Goal: Use online tool/utility

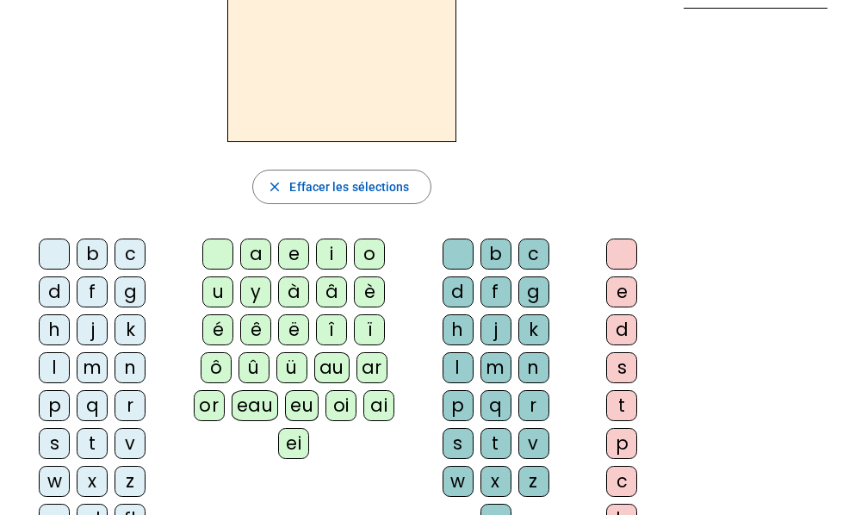
scroll to position [123, 0]
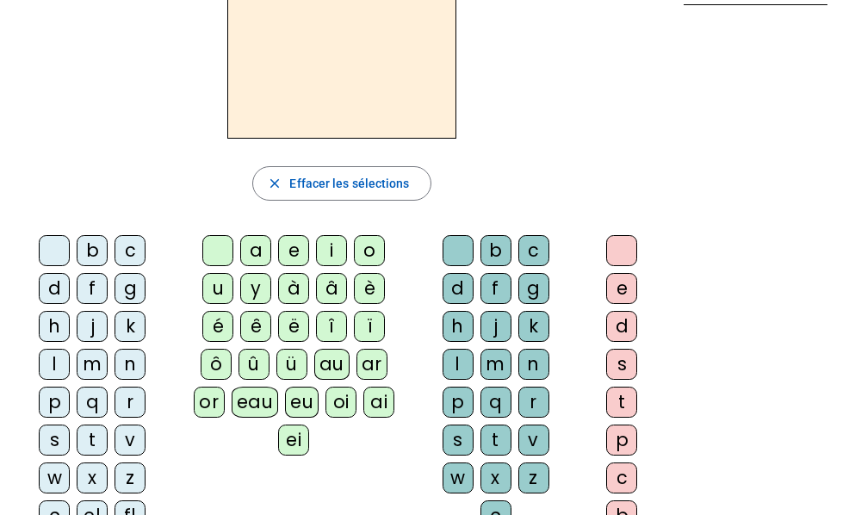
click at [126, 327] on div "k" at bounding box center [129, 326] width 31 height 31
click at [126, 326] on div "k" at bounding box center [129, 326] width 31 height 31
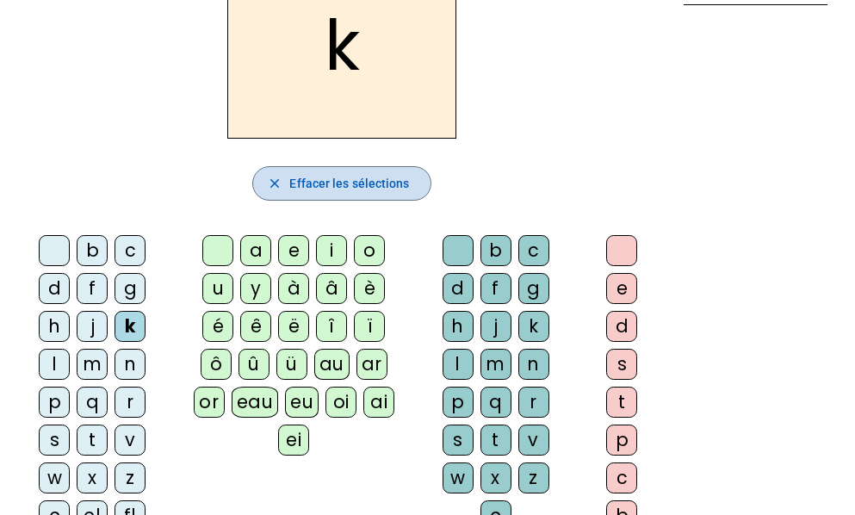
click at [280, 180] on mat-icon "close" at bounding box center [274, 183] width 15 height 15
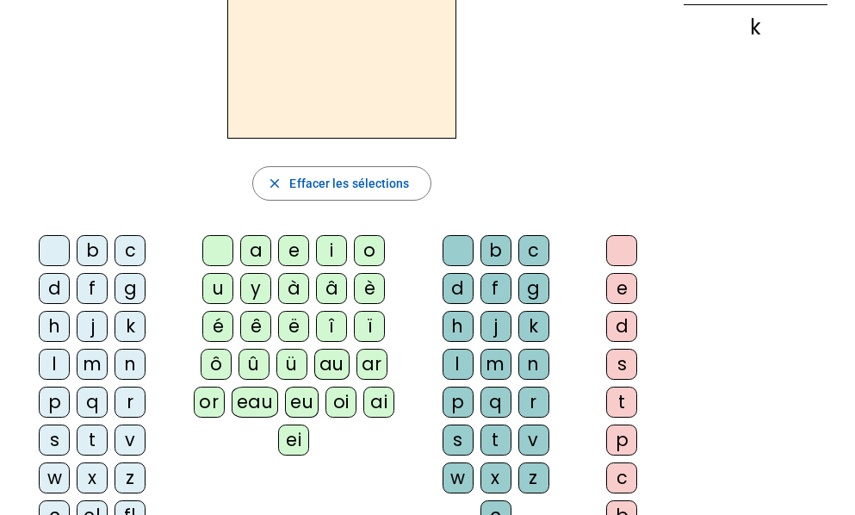
click at [90, 368] on div "m" at bounding box center [92, 364] width 31 height 31
click at [90, 365] on div "m" at bounding box center [92, 364] width 31 height 31
click at [92, 368] on div "m" at bounding box center [92, 364] width 31 height 31
click at [256, 252] on div "a" at bounding box center [255, 250] width 31 height 31
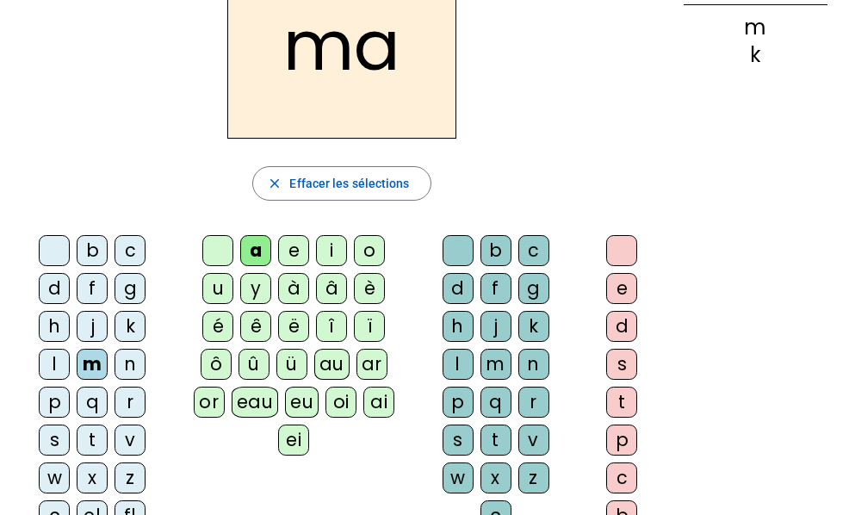
click at [95, 438] on div "t" at bounding box center [92, 439] width 31 height 31
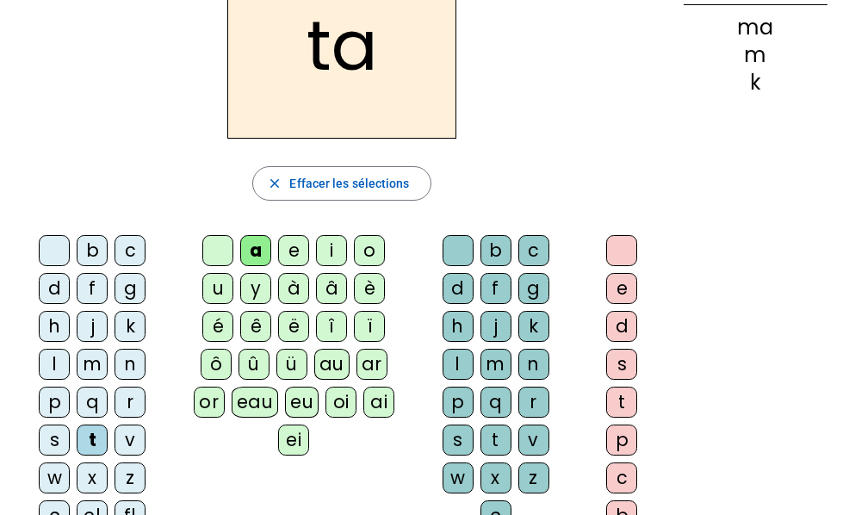
click at [54, 371] on div "l" at bounding box center [54, 364] width 31 height 31
click at [54, 369] on div "l" at bounding box center [54, 364] width 31 height 31
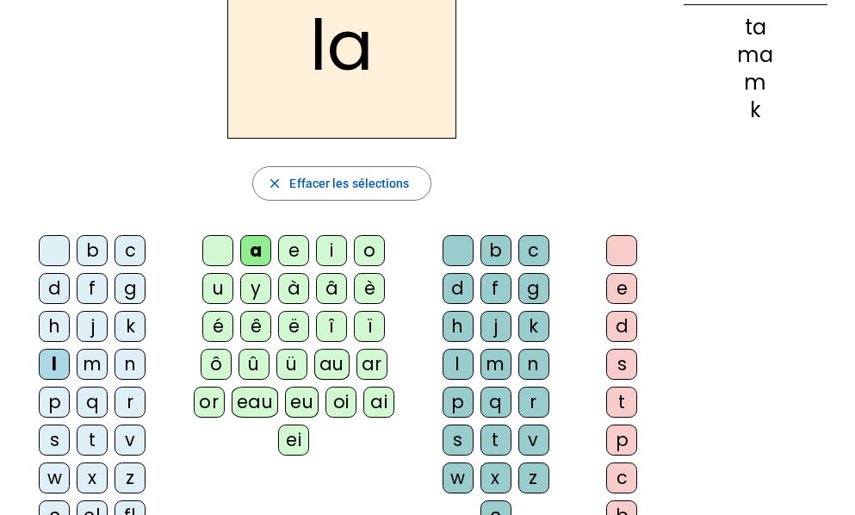
click at [132, 358] on div "n" at bounding box center [129, 364] width 31 height 31
click at [130, 357] on div "n" at bounding box center [129, 364] width 31 height 31
click at [128, 358] on div "n" at bounding box center [129, 364] width 31 height 31
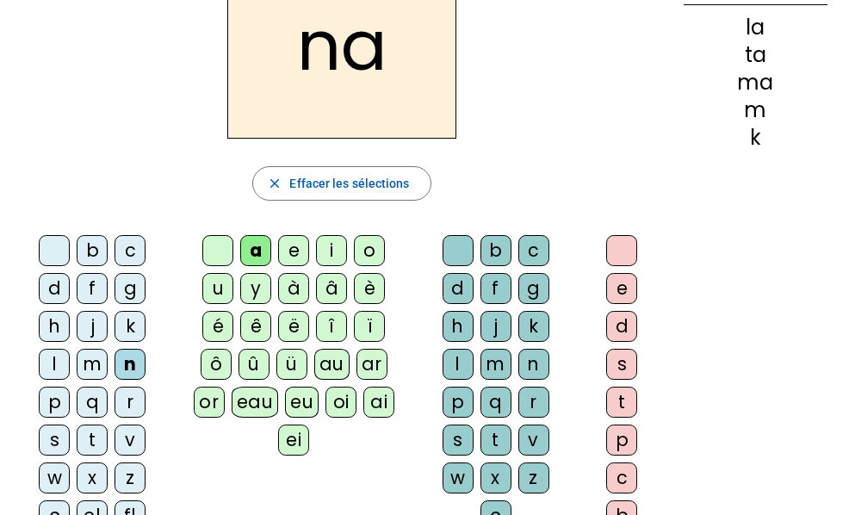
click at [127, 355] on div "n" at bounding box center [129, 364] width 31 height 31
click at [52, 365] on div "l" at bounding box center [54, 364] width 31 height 31
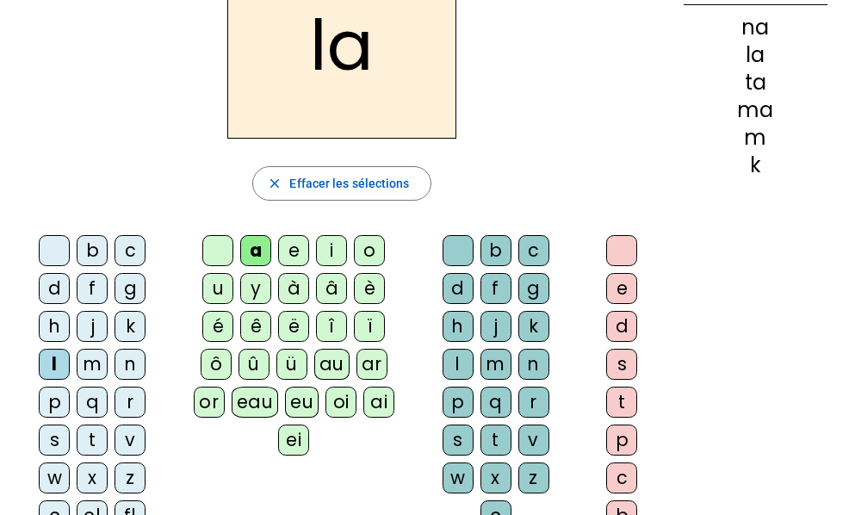
click at [287, 251] on div "e" at bounding box center [293, 250] width 31 height 31
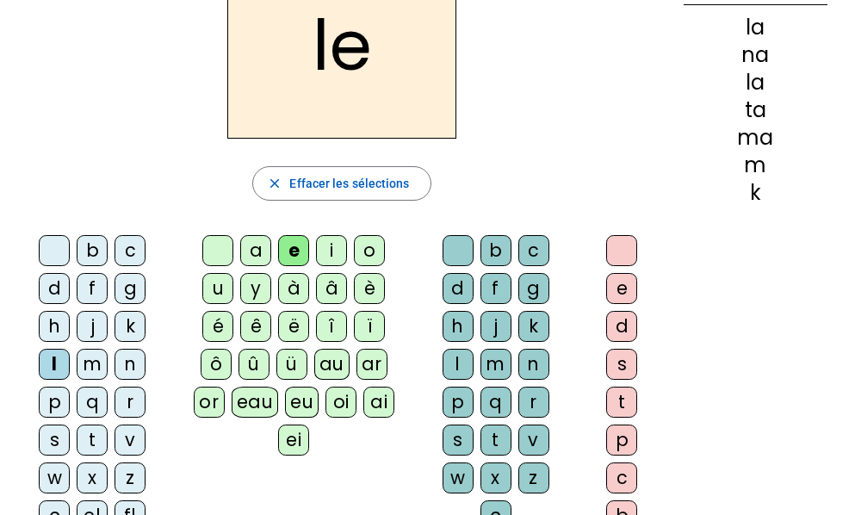
click at [77, 191] on div "close Effacer les sélections" at bounding box center [342, 183] width 656 height 34
click at [213, 284] on div "u" at bounding box center [217, 288] width 31 height 31
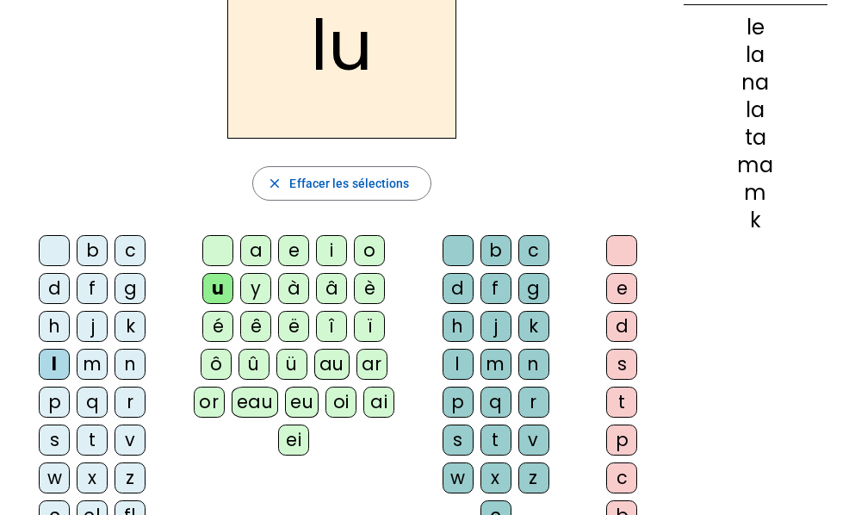
click at [54, 290] on div "d" at bounding box center [54, 288] width 31 height 31
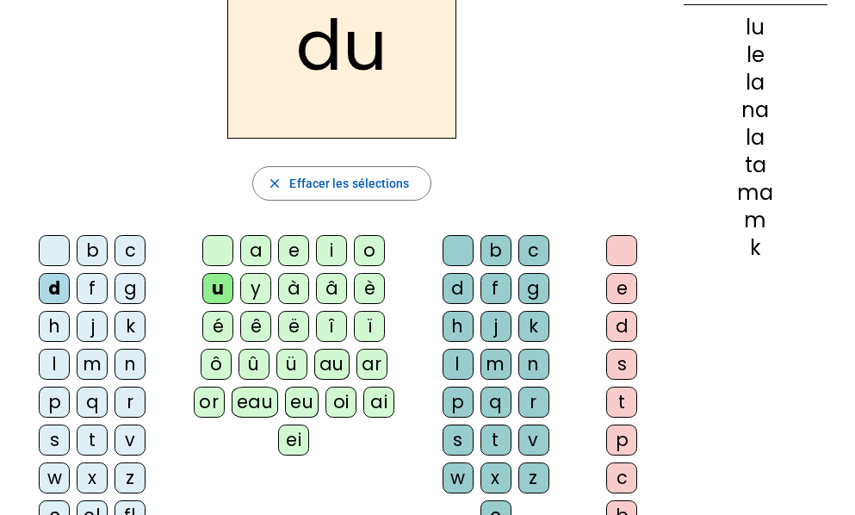
click at [293, 253] on div "e" at bounding box center [293, 250] width 31 height 31
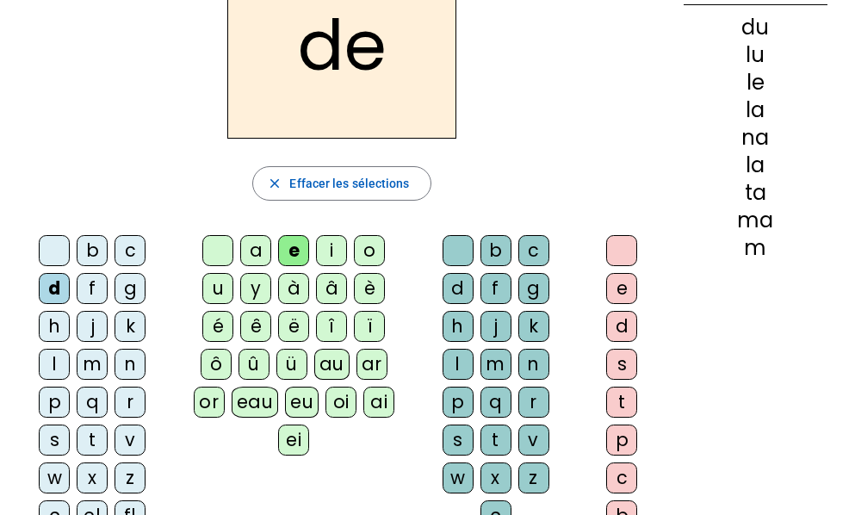
click at [96, 369] on div "m" at bounding box center [92, 364] width 31 height 31
click at [96, 372] on div "m" at bounding box center [92, 364] width 31 height 31
click at [95, 373] on div "m" at bounding box center [92, 364] width 31 height 31
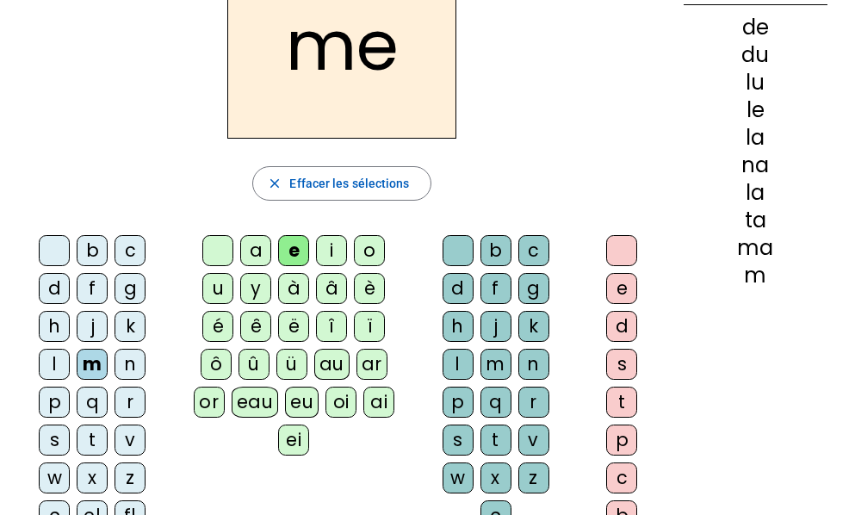
click at [95, 372] on div "m" at bounding box center [92, 364] width 31 height 31
click at [92, 323] on div "j" at bounding box center [92, 326] width 31 height 31
